Goal: Task Accomplishment & Management: Use online tool/utility

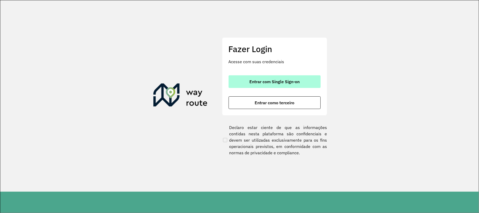
click at [293, 82] on span "Entrar com Single Sign-on" at bounding box center [274, 81] width 50 height 4
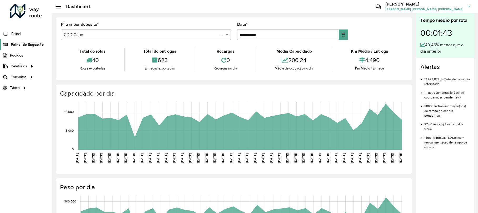
click at [33, 46] on span "Painel de Sugestão" at bounding box center [27, 45] width 33 height 6
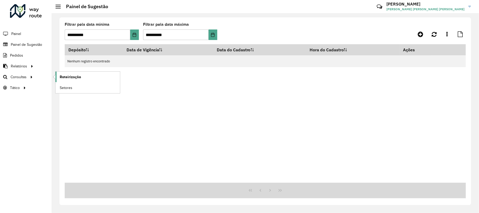
click at [65, 76] on span "Roteirização" at bounding box center [70, 77] width 21 height 6
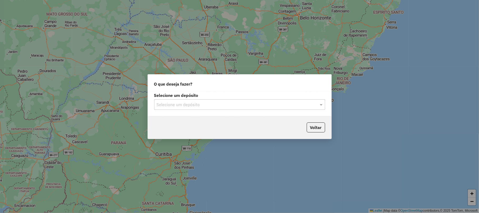
click at [214, 96] on label "Selecione um depósito" at bounding box center [239, 95] width 171 height 6
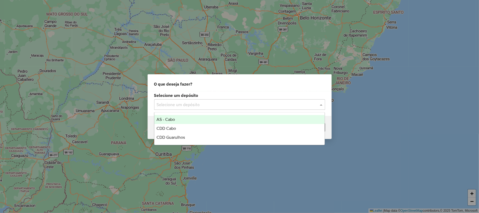
click at [219, 100] on div "Selecione um depósito" at bounding box center [239, 104] width 171 height 11
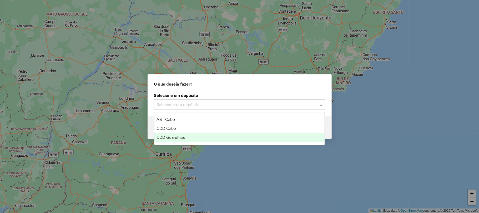
click at [192, 138] on div "CDD Guarulhos" at bounding box center [239, 137] width 170 height 9
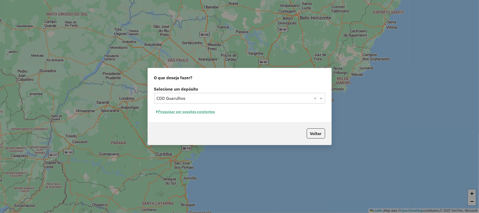
click at [188, 112] on button "Pesquisar por sessões existentes" at bounding box center [185, 112] width 63 height 8
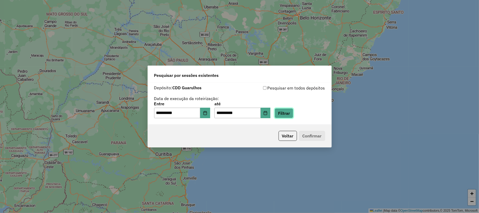
click at [292, 115] on button "Filtrar" at bounding box center [284, 113] width 19 height 10
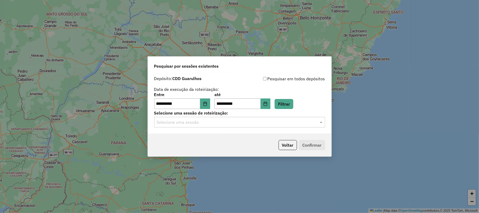
click at [204, 122] on input "text" at bounding box center [234, 122] width 155 height 6
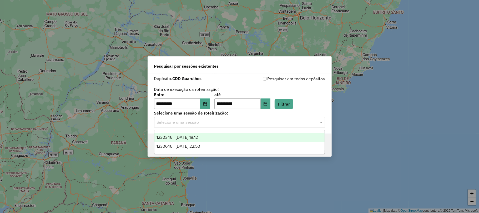
click at [181, 136] on span "1230346 - 16/08/2025 18:12" at bounding box center [177, 137] width 41 height 4
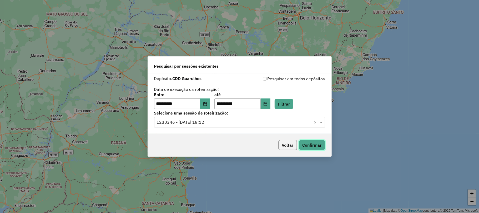
click at [314, 148] on button "Confirmar" at bounding box center [312, 145] width 26 height 10
click at [213, 124] on input "text" at bounding box center [234, 122] width 155 height 6
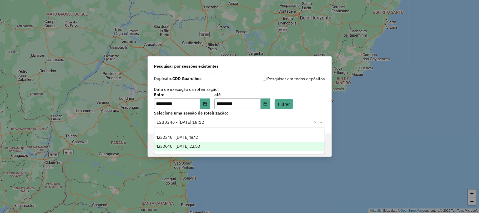
click at [200, 148] on span "1230646 - 16/08/2025 22:50" at bounding box center [179, 146] width 44 height 4
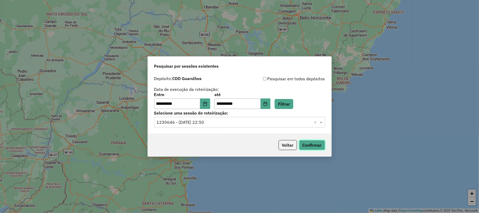
click at [313, 146] on button "Confirmar" at bounding box center [312, 145] width 26 height 10
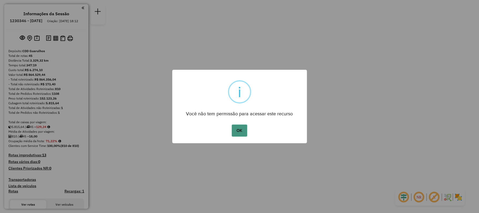
click at [247, 130] on button "OK" at bounding box center [240, 130] width 16 height 12
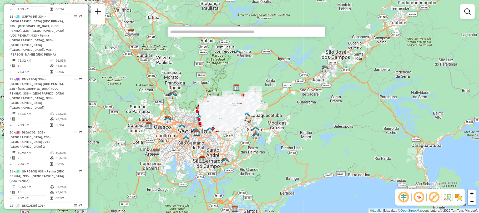
scroll to position [1251, 0]
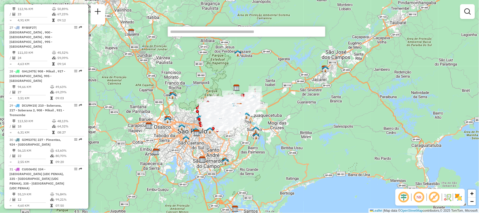
select select "**********"
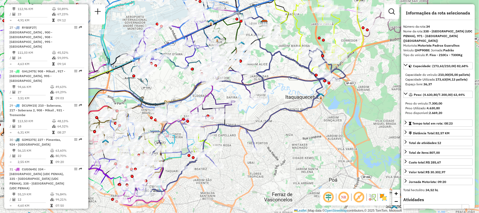
drag, startPoint x: 77, startPoint y: 177, endPoint x: 73, endPoint y: 181, distance: 6.1
drag, startPoint x: 73, startPoint y: 181, endPoint x: 76, endPoint y: 178, distance: 4.7
click at [89, 185] on span "Exibir somente esta rota" at bounding box center [106, 184] width 47 height 4
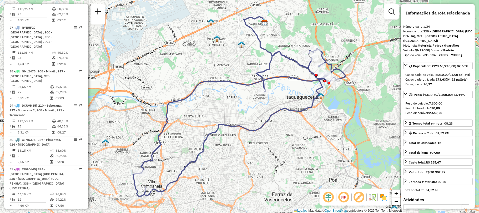
scroll to position [1286, 0]
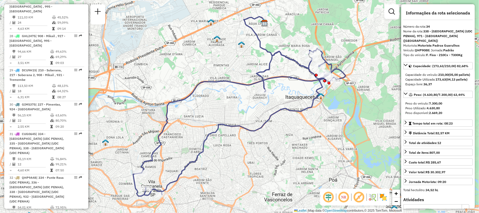
click at [384, 198] on img at bounding box center [383, 197] width 8 height 8
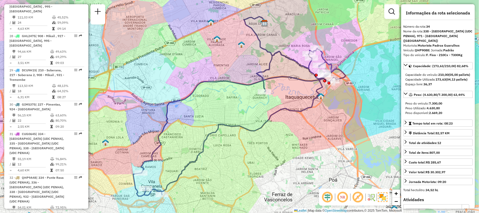
click at [357, 199] on em at bounding box center [358, 197] width 13 height 13
click at [380, 194] on img at bounding box center [382, 196] width 9 height 9
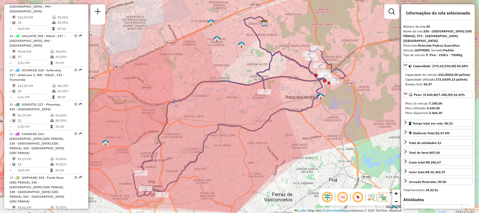
click at [380, 194] on img at bounding box center [382, 196] width 9 height 9
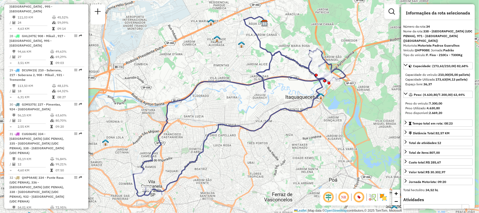
click at [380, 194] on img at bounding box center [383, 197] width 8 height 8
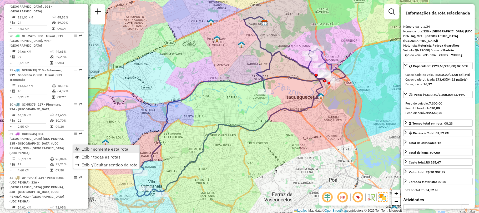
click at [87, 148] on span "Exibir somente esta rota" at bounding box center [105, 149] width 47 height 4
click at [96, 157] on span "Exibir todas as rotas" at bounding box center [102, 156] width 39 height 4
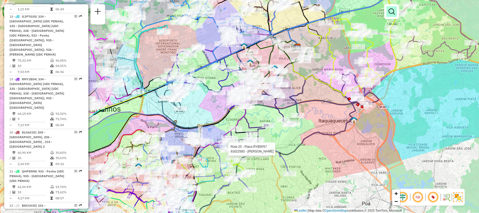
scroll to position [1295, 0]
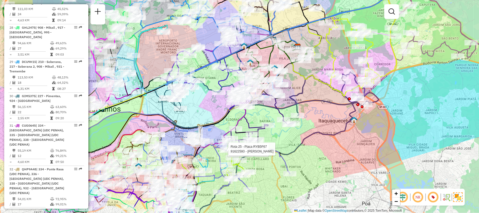
select select "**********"
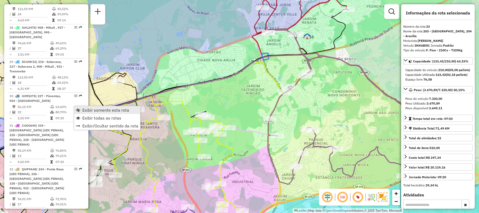
click at [94, 110] on span "Exibir somente esta rota" at bounding box center [105, 110] width 47 height 4
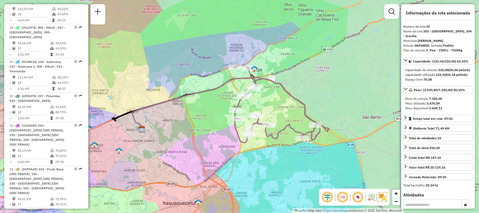
click at [383, 199] on img at bounding box center [382, 196] width 9 height 9
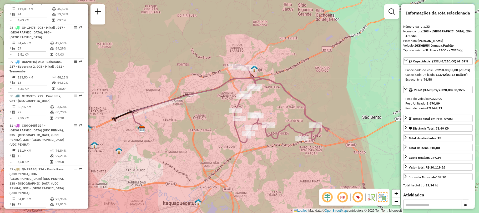
click at [383, 198] on img at bounding box center [382, 196] width 9 height 9
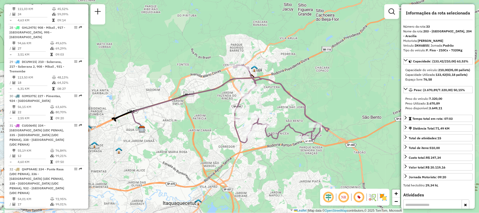
click at [383, 198] on img at bounding box center [383, 197] width 8 height 8
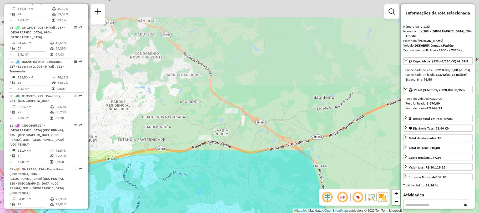
drag, startPoint x: 187, startPoint y: 55, endPoint x: 190, endPoint y: 227, distance: 171.6
click at [190, 213] on html "Aguarde... Pop-up bloqueado! Seu navegador bloqueou automáticamente a abertura …" at bounding box center [239, 106] width 479 height 213
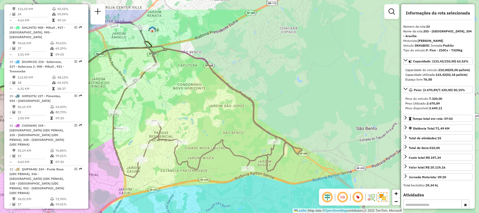
drag, startPoint x: 174, startPoint y: 74, endPoint x: 215, endPoint y: 105, distance: 51.9
click at [215, 105] on div "Janela de atendimento Grade de atendimento Capacidade Transportadoras Veículos …" at bounding box center [239, 106] width 479 height 213
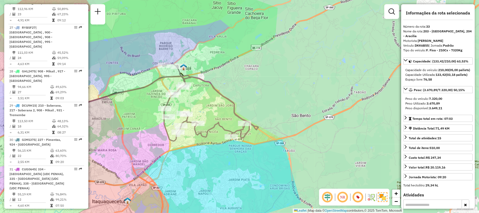
scroll to position [1358, 0]
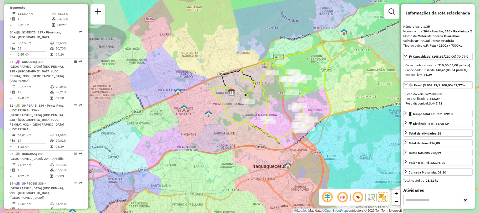
drag, startPoint x: 291, startPoint y: 122, endPoint x: 297, endPoint y: 101, distance: 21.9
click at [297, 101] on div "Janela de atendimento Grade de atendimento Capacidade Transportadoras Veículos …" at bounding box center [239, 106] width 479 height 213
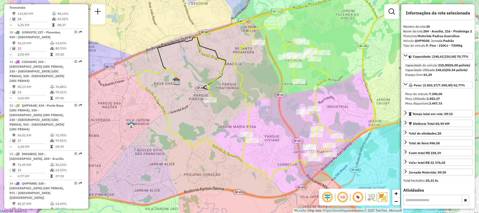
drag, startPoint x: 210, startPoint y: 99, endPoint x: 127, endPoint y: 105, distance: 82.5
click at [127, 105] on div "Janela de atendimento Grade de atendimento Capacidade Transportadoras Veículos …" at bounding box center [239, 106] width 479 height 213
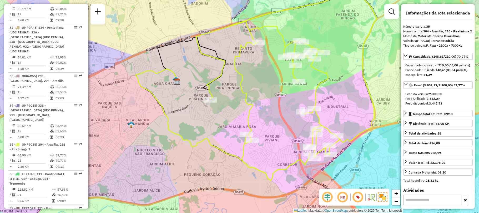
scroll to position [1439, 0]
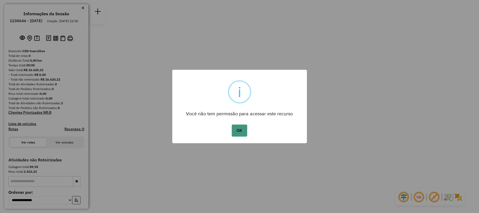
click at [239, 133] on button "OK" at bounding box center [240, 130] width 16 height 12
